Goal: Check status: Check status

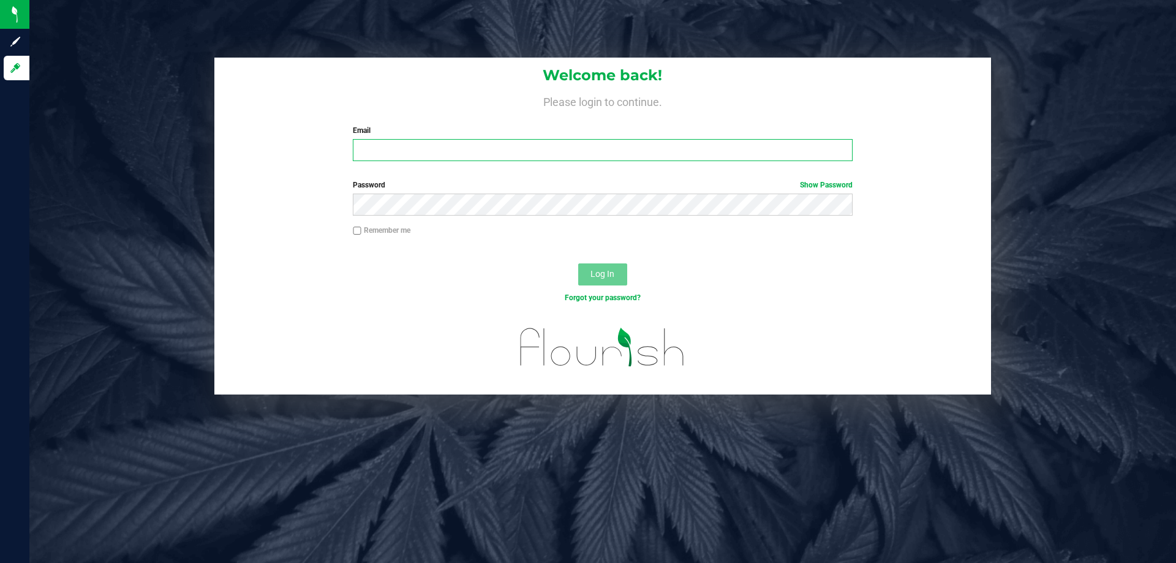
click at [366, 148] on input "Email" at bounding box center [602, 150] width 499 height 22
type input ";"
type input "[EMAIL_ADDRESS][DOMAIN_NAME]"
click at [578, 263] on button "Log In" at bounding box center [602, 274] width 49 height 22
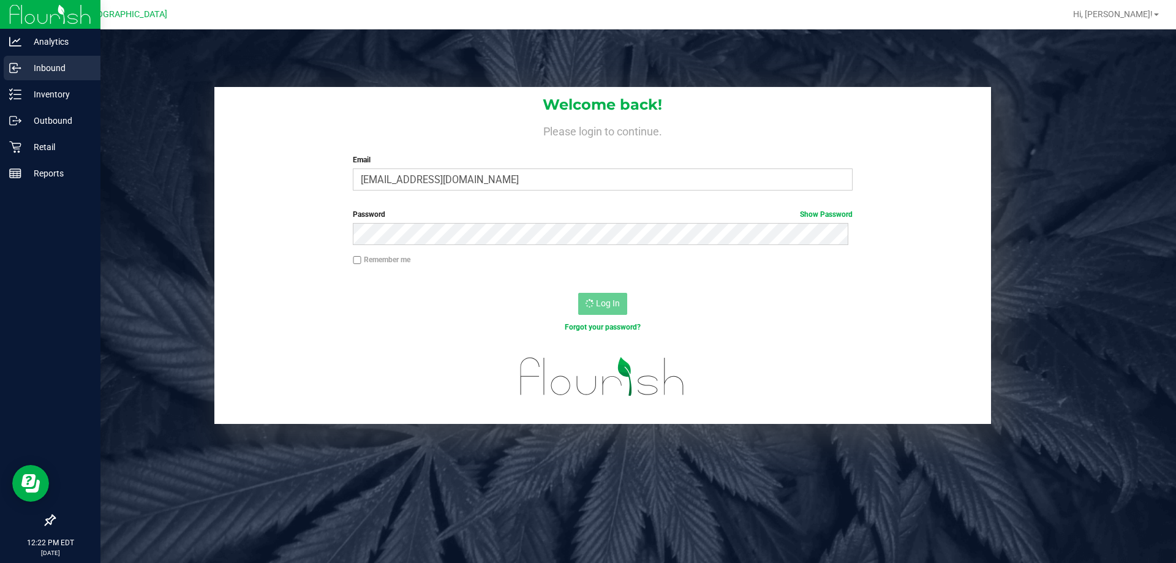
click at [10, 72] on icon at bounding box center [13, 68] width 7 height 9
click at [23, 67] on p "Inbound" at bounding box center [57, 68] width 73 height 15
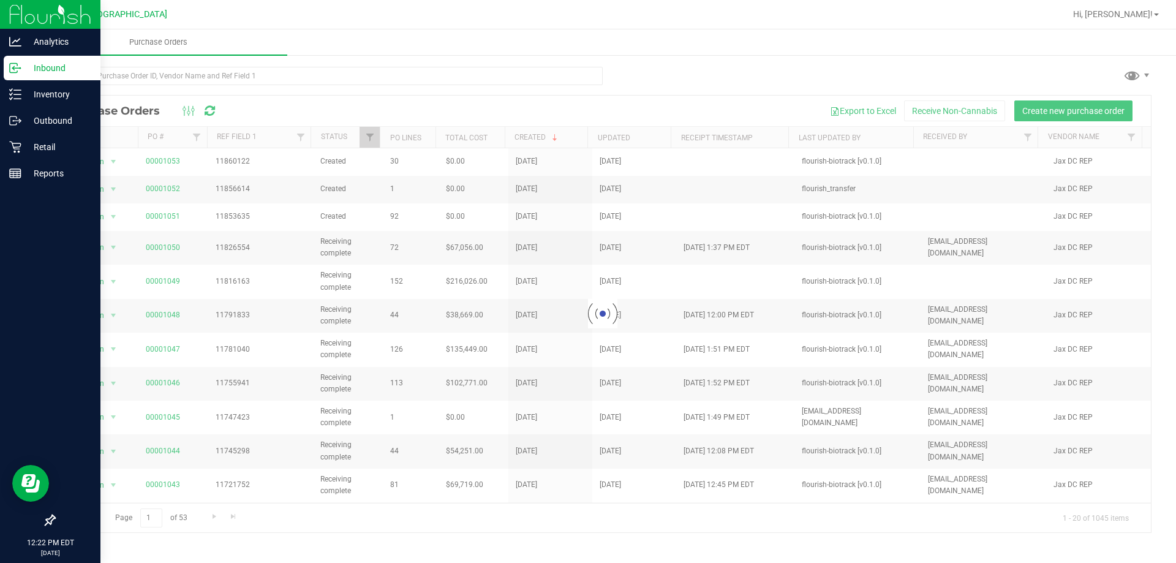
click at [18, 67] on icon at bounding box center [15, 68] width 12 height 12
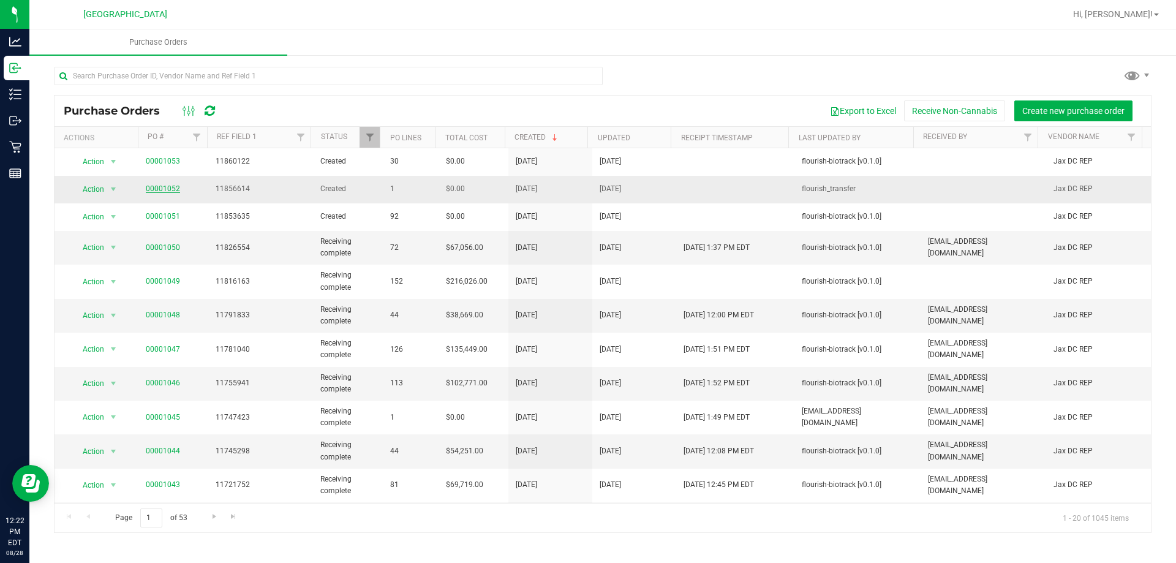
click at [162, 190] on link "00001052" at bounding box center [163, 188] width 34 height 9
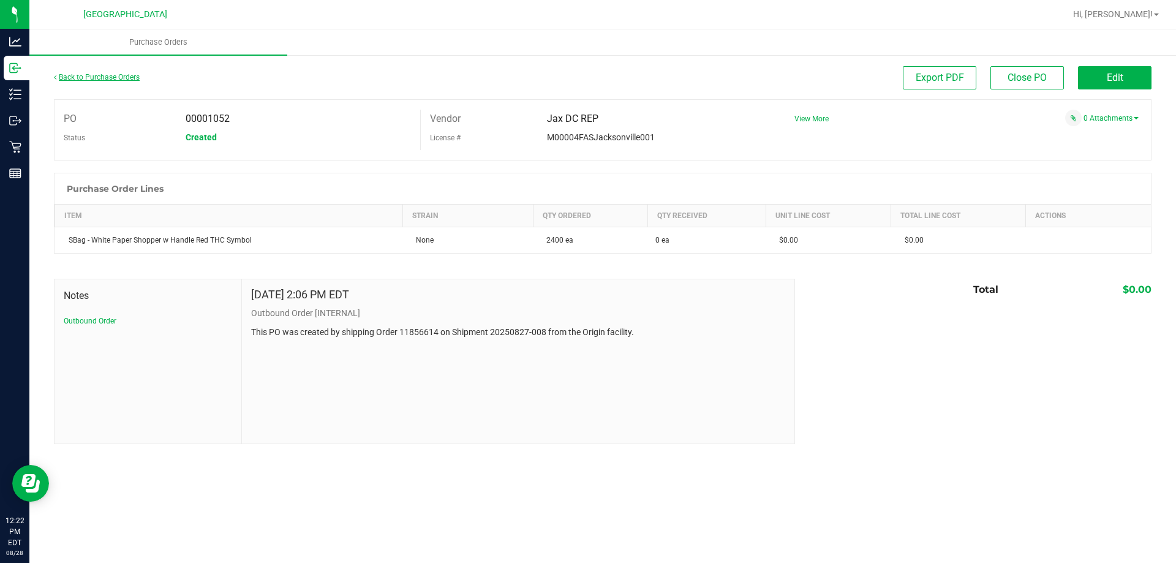
click at [73, 76] on link "Back to Purchase Orders" at bounding box center [97, 77] width 86 height 9
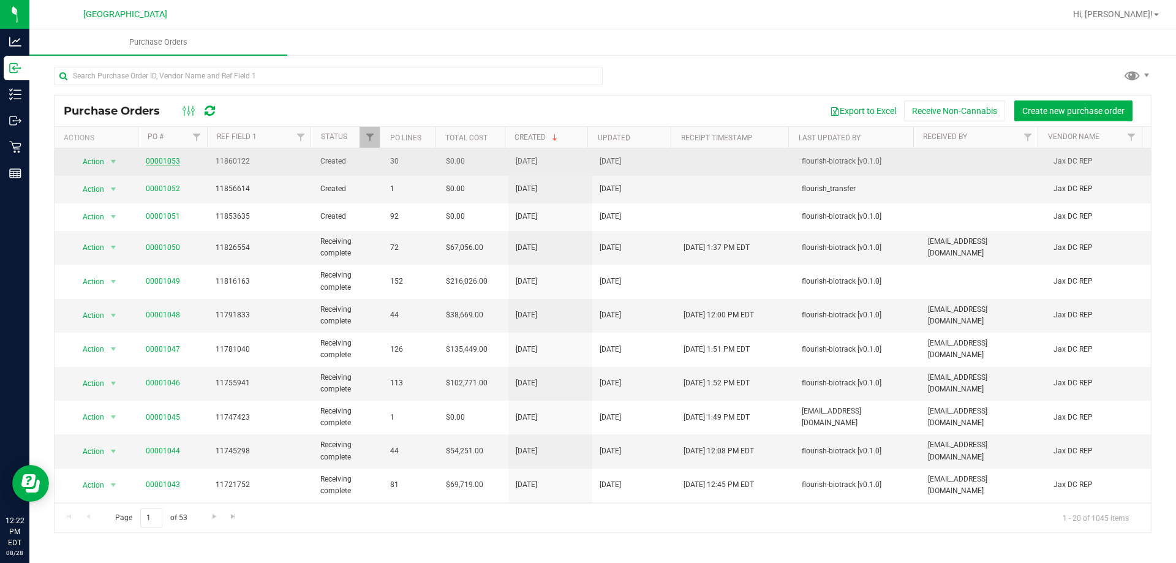
click at [168, 157] on link "00001053" at bounding box center [163, 161] width 34 height 9
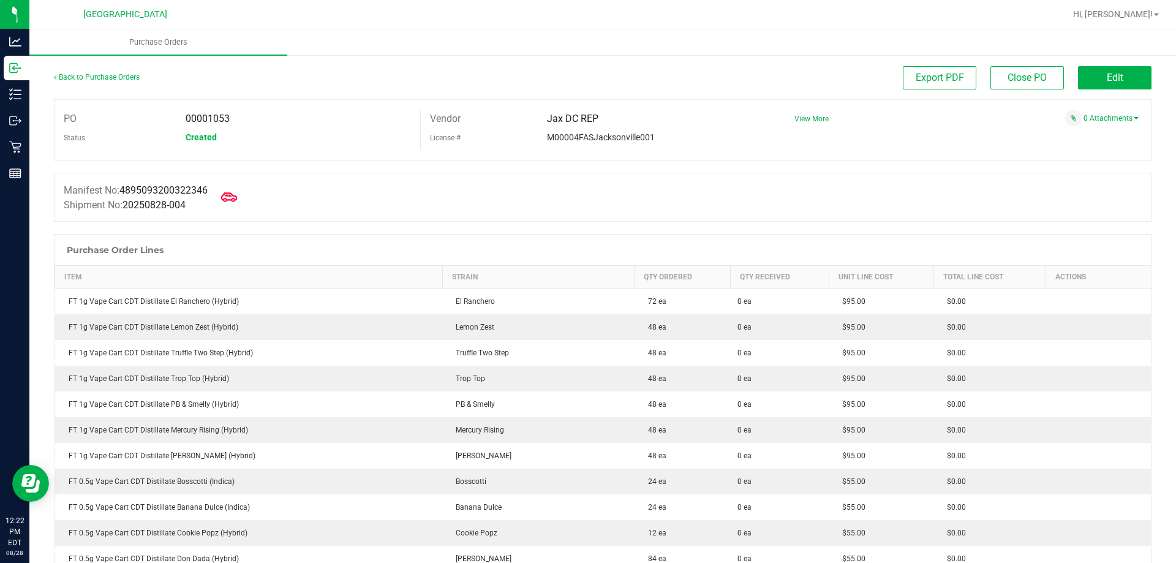
click at [227, 193] on icon at bounding box center [229, 197] width 16 height 16
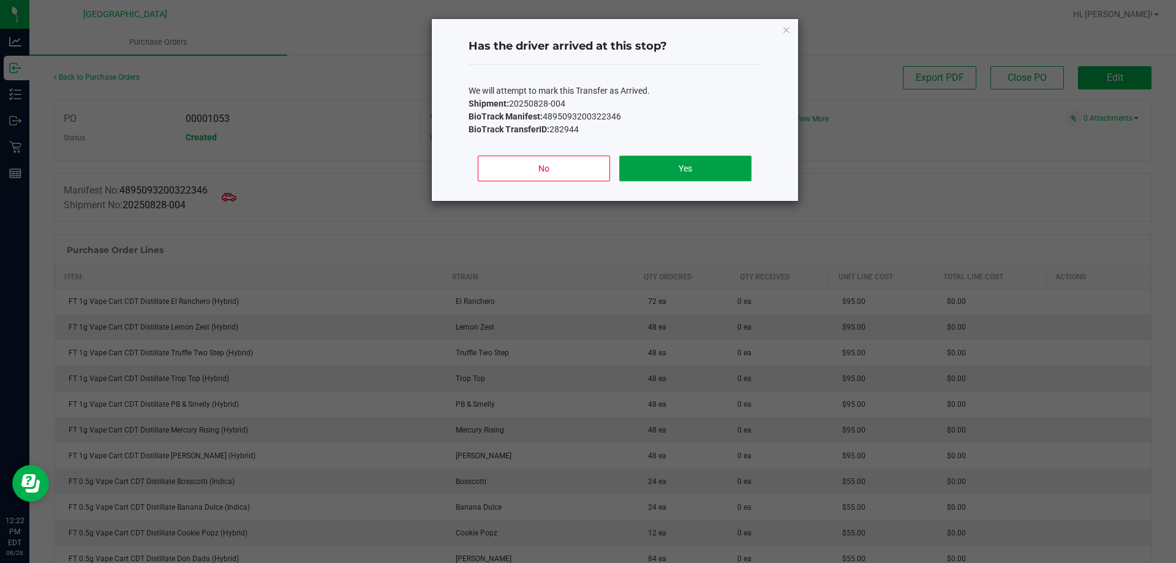
click at [633, 166] on button "Yes" at bounding box center [685, 169] width 132 height 26
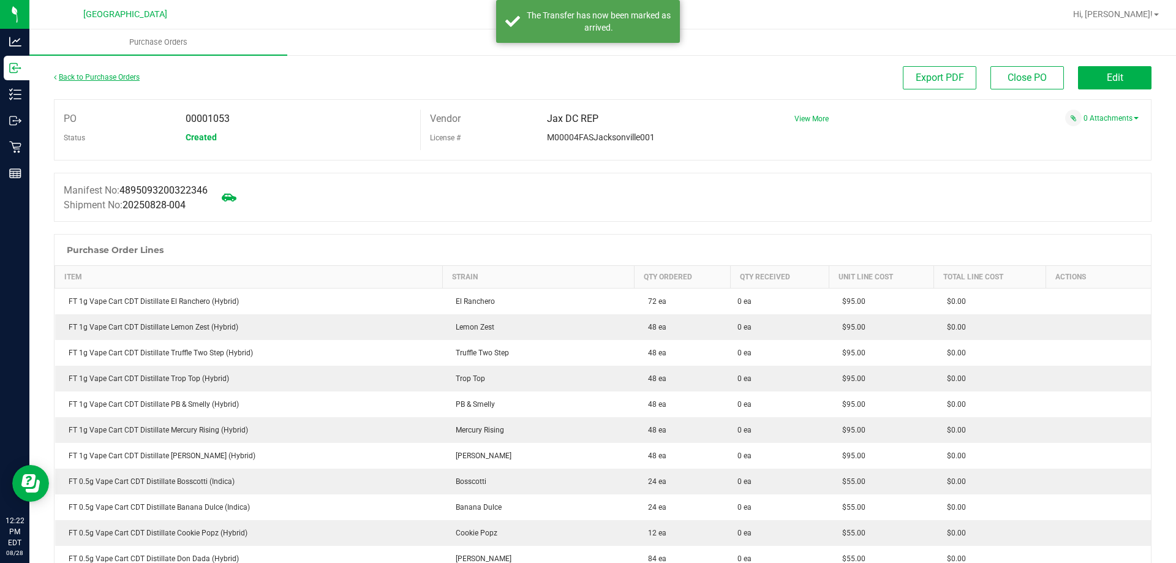
click at [73, 73] on link "Back to Purchase Orders" at bounding box center [97, 77] width 86 height 9
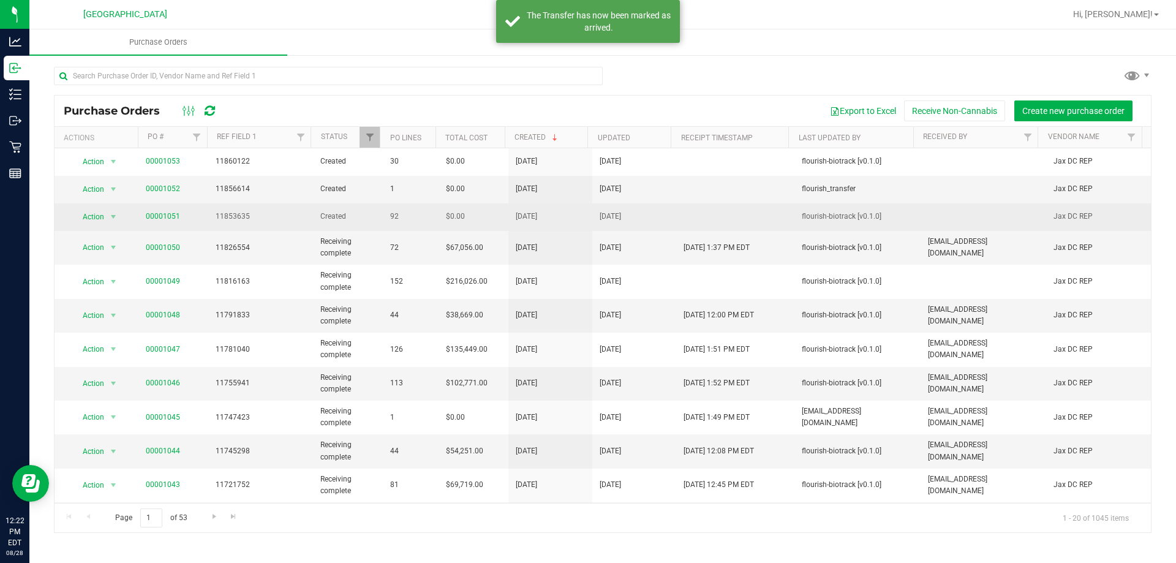
click at [235, 217] on span "11853635" at bounding box center [261, 217] width 90 height 12
click at [161, 220] on span "00001051" at bounding box center [163, 217] width 34 height 12
click at [164, 214] on link "00001051" at bounding box center [163, 216] width 34 height 9
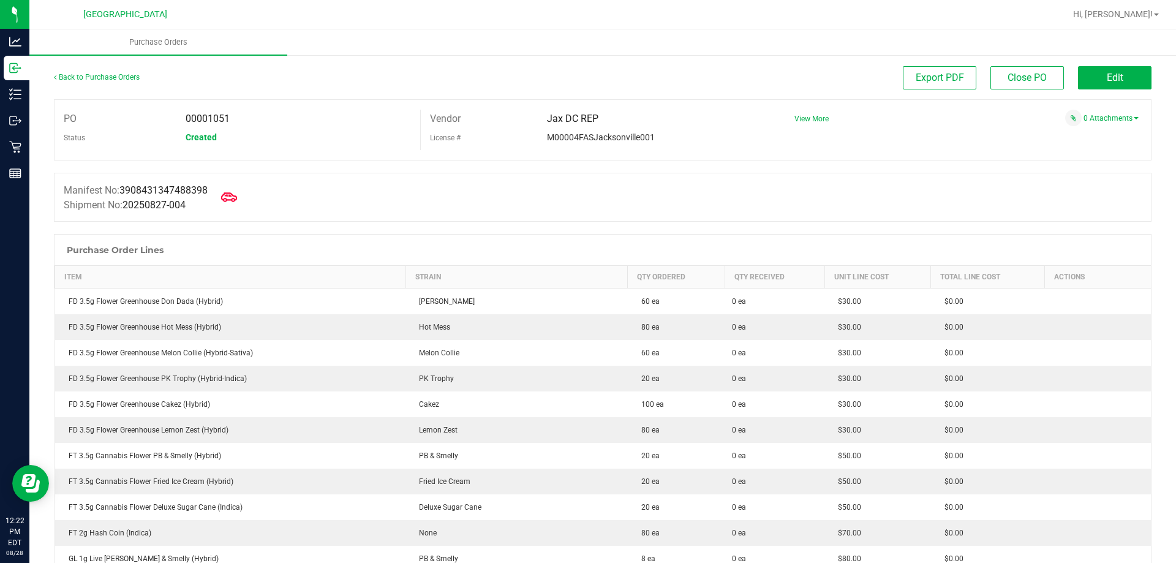
click at [235, 192] on icon at bounding box center [229, 197] width 16 height 16
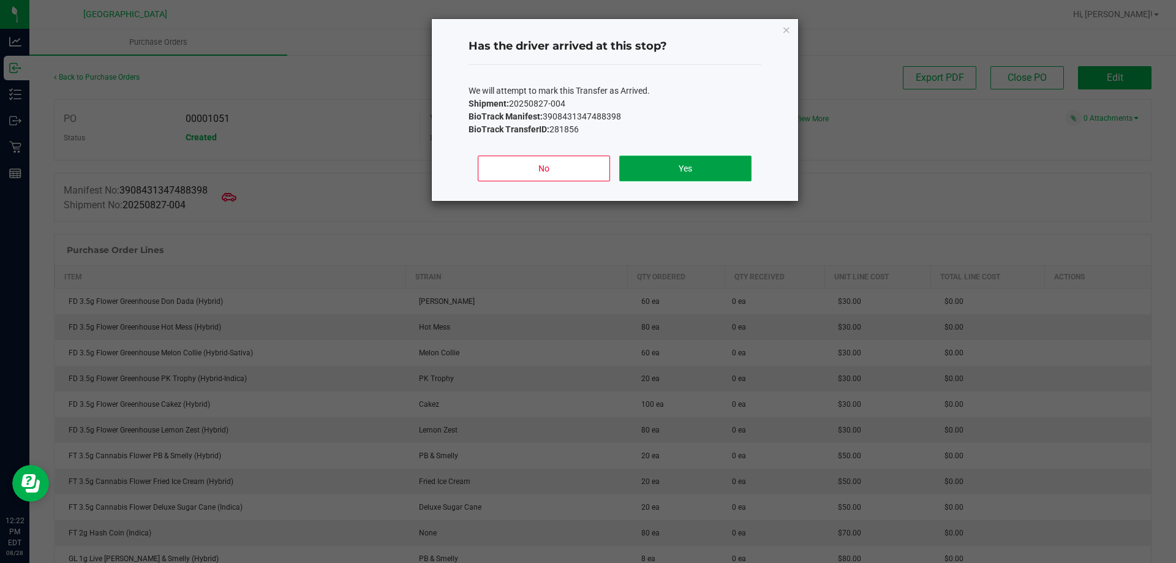
click at [671, 167] on button "Yes" at bounding box center [685, 169] width 132 height 26
